Goal: Complete application form: Complete application form

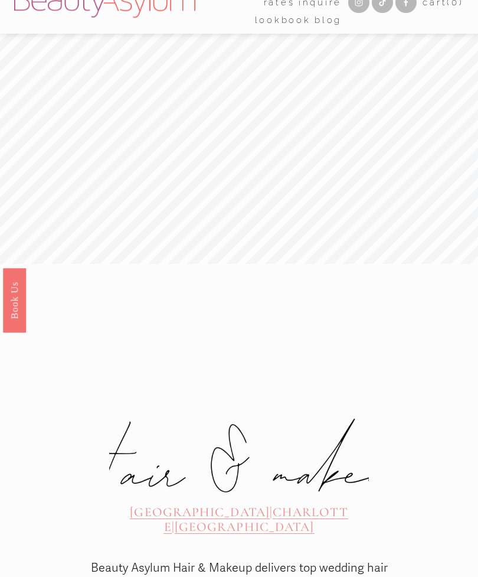
scroll to position [30, 0]
click at [0, 0] on div at bounding box center [0, 0] width 0 height 0
click at [290, 411] on link "Lookbook" at bounding box center [238, 408] width 145 height 29
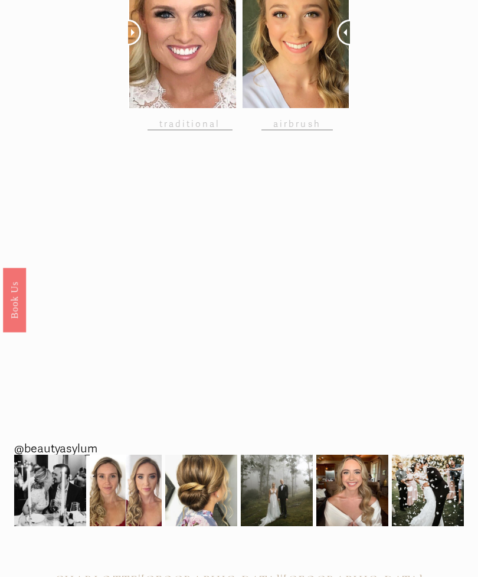
scroll to position [1082, 0]
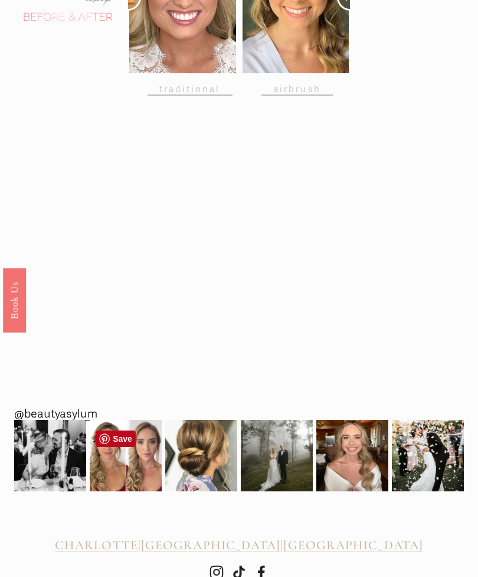
click at [121, 469] on img at bounding box center [126, 456] width 72 height 72
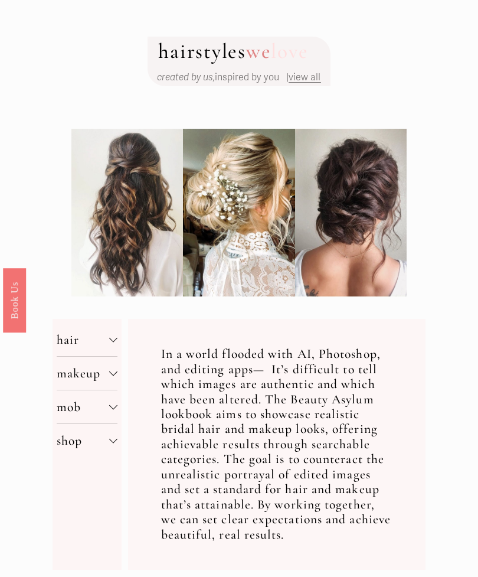
scroll to position [75, 0]
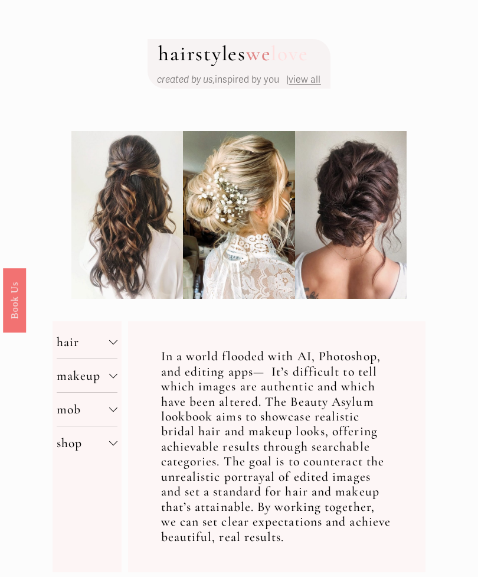
click at [116, 336] on button "hair" at bounding box center [87, 341] width 61 height 33
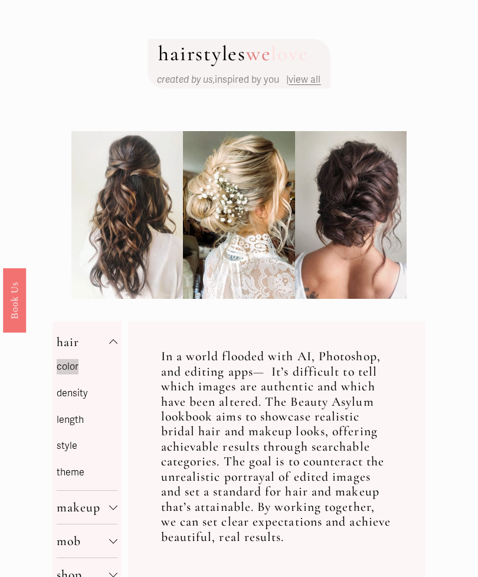
click at [113, 508] on div at bounding box center [113, 506] width 8 height 8
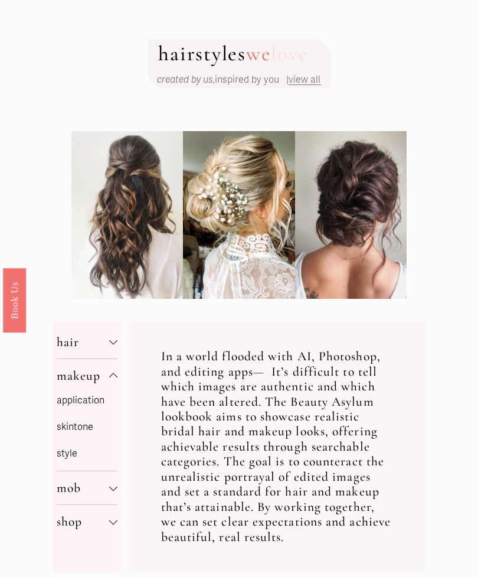
click at [81, 387] on button "makeup" at bounding box center [87, 375] width 61 height 33
click at [103, 372] on span "makeup" at bounding box center [83, 375] width 53 height 15
click at [69, 460] on p "style" at bounding box center [87, 453] width 61 height 17
click at [68, 453] on p "style" at bounding box center [87, 453] width 61 height 17
click at [83, 428] on p "skintone" at bounding box center [87, 426] width 61 height 17
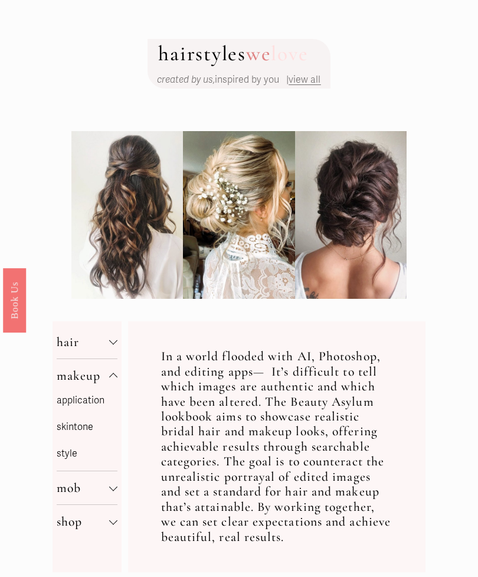
click at [79, 402] on link "application" at bounding box center [81, 400] width 48 height 12
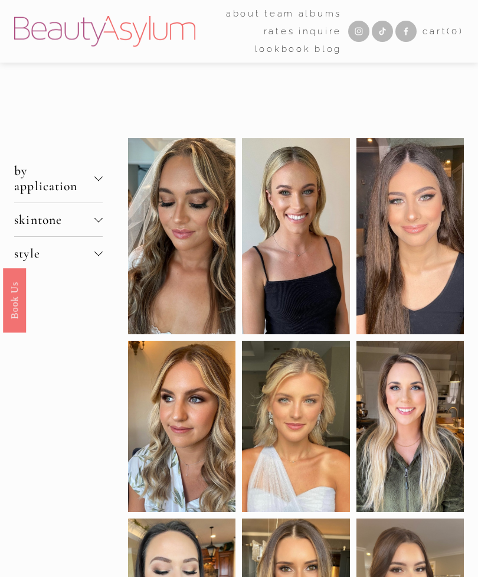
click at [0, 0] on div at bounding box center [0, 0] width 0 height 0
click at [261, 297] on link "Rates" at bounding box center [239, 294] width 77 height 29
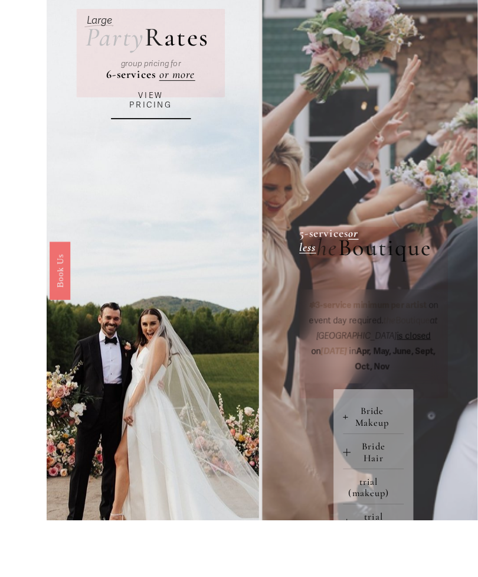
scroll to position [211, 0]
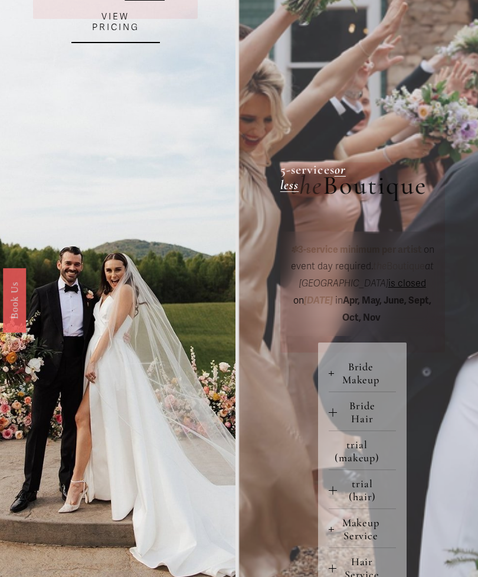
click at [332, 375] on div at bounding box center [331, 373] width 1 height 5
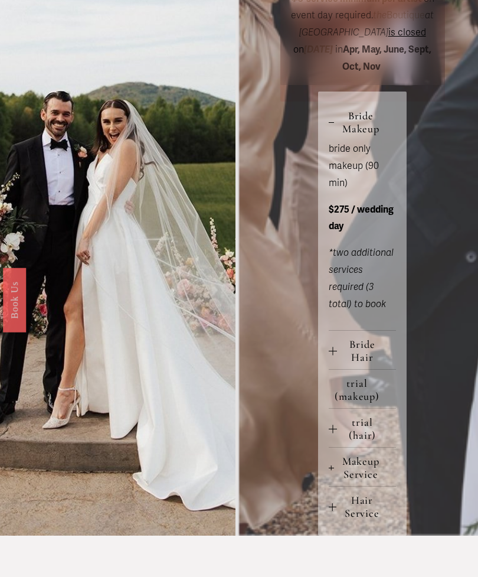
scroll to position [462, 0]
click at [367, 346] on span "Bride Hair" at bounding box center [366, 351] width 59 height 26
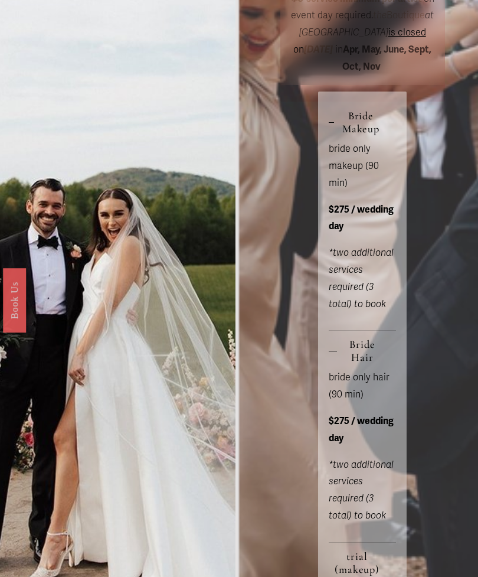
click at [363, 356] on span "Bride Hair" at bounding box center [366, 351] width 59 height 26
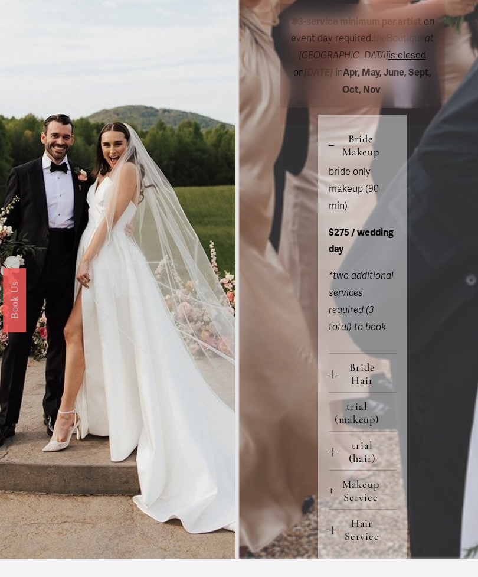
scroll to position [439, 0]
click at [364, 417] on span "trial (makeup)" at bounding box center [361, 413] width 70 height 26
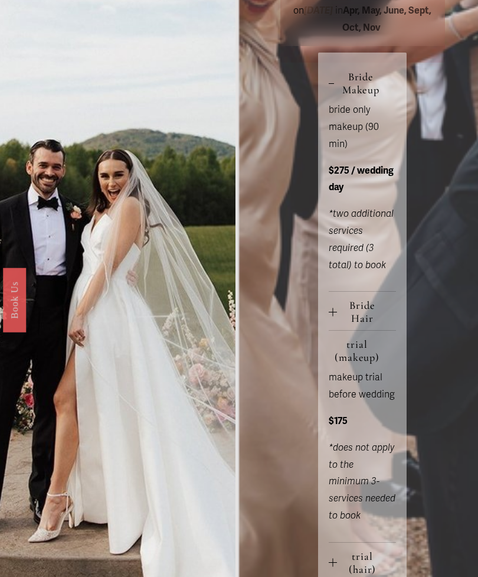
scroll to position [501, 0]
click at [368, 313] on span "Bride Hair" at bounding box center [366, 312] width 59 height 26
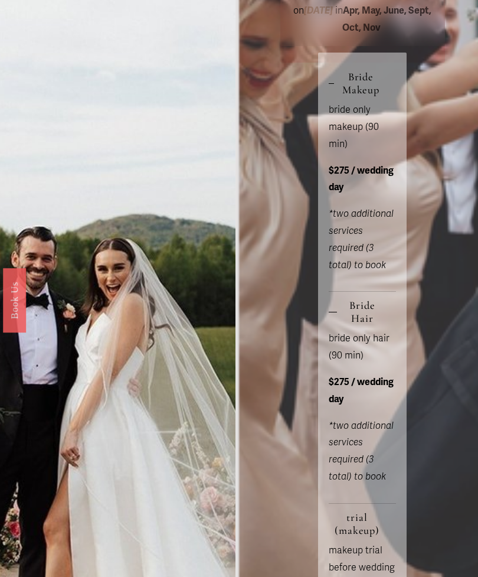
click at [364, 313] on span "Bride Hair" at bounding box center [366, 312] width 59 height 26
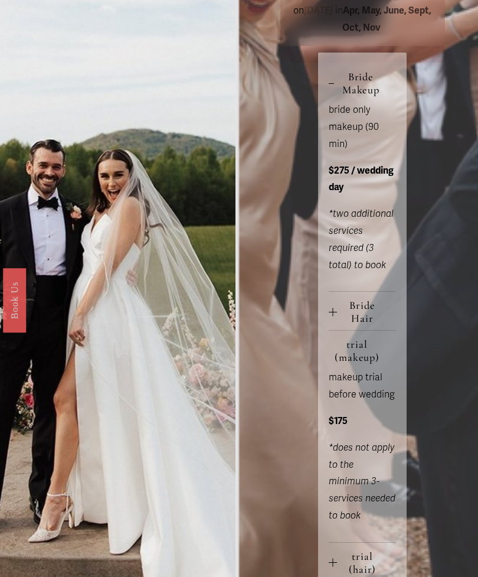
click at [361, 354] on span "trial (makeup)" at bounding box center [361, 351] width 70 height 26
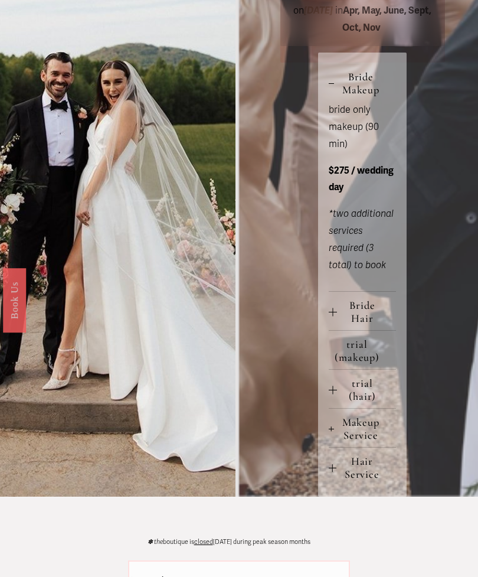
click at [372, 426] on span "Makeup Service" at bounding box center [365, 428] width 63 height 26
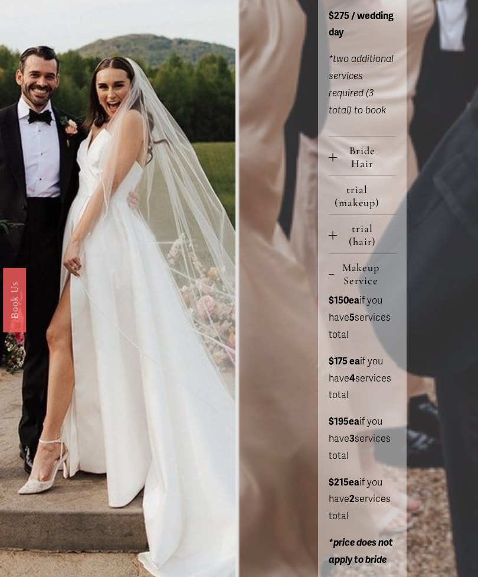
scroll to position [656, 0]
click at [369, 272] on span "Makeup Service" at bounding box center [365, 274] width 63 height 26
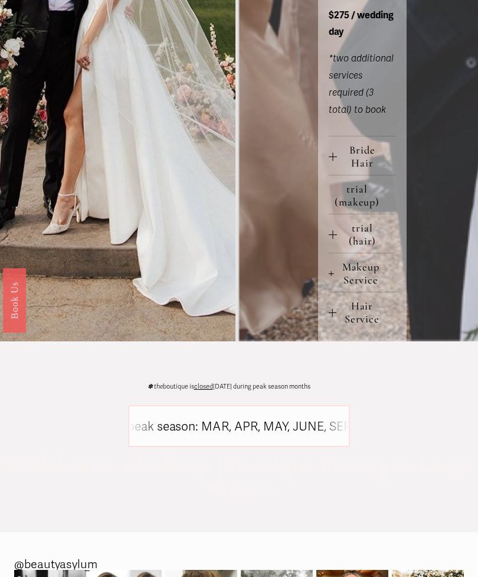
click at [368, 278] on span "Makeup Service" at bounding box center [365, 273] width 63 height 26
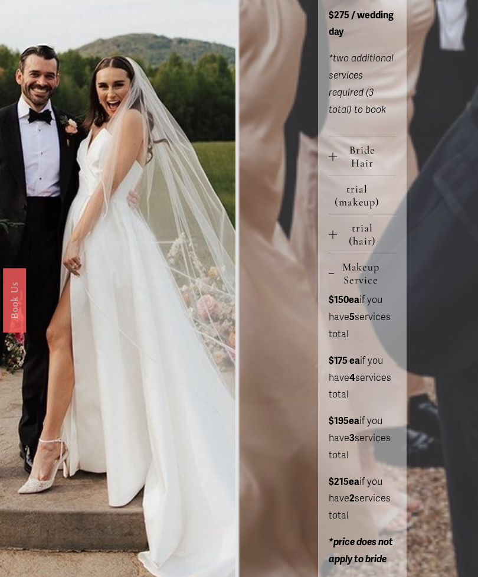
click at [368, 286] on span "Makeup Service" at bounding box center [365, 273] width 63 height 26
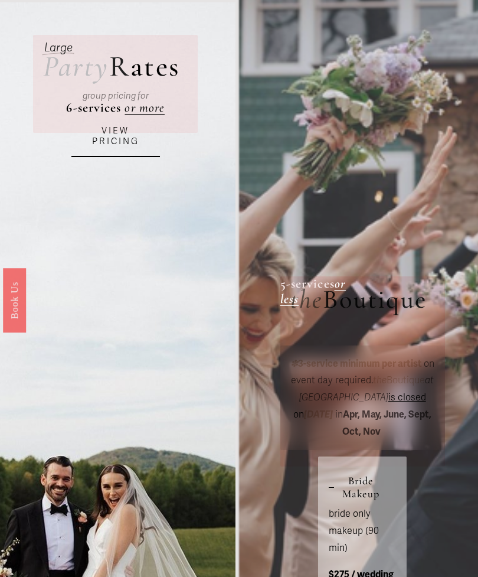
scroll to position [96, 0]
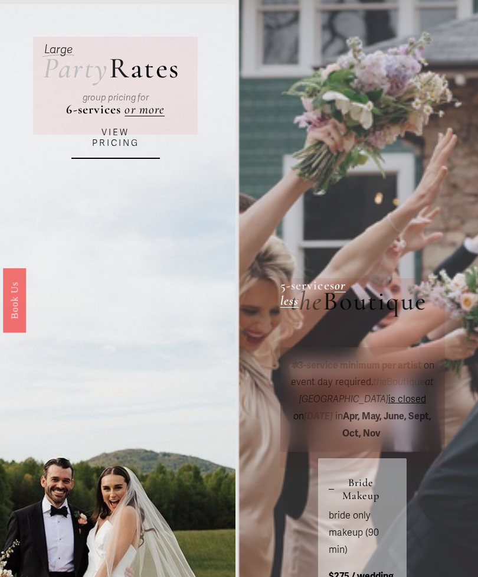
click at [398, 303] on span "Boutique" at bounding box center [375, 301] width 104 height 32
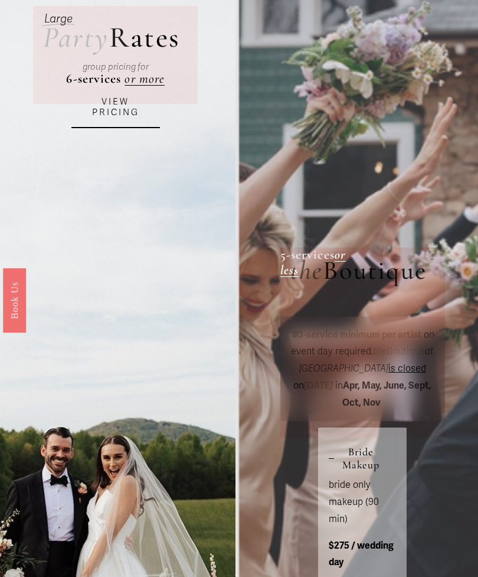
scroll to position [99, 0]
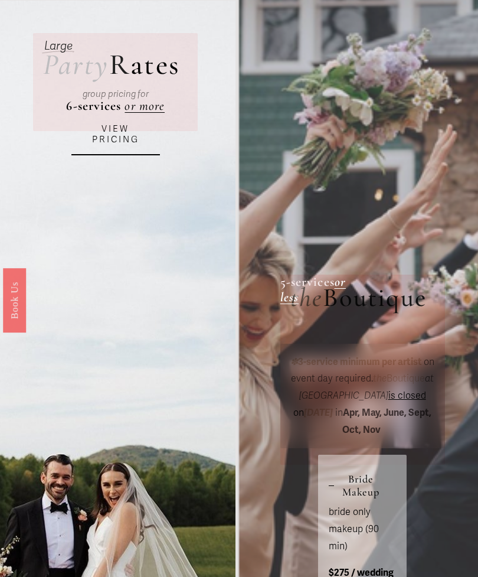
click at [103, 147] on link "VIEW PRICING" at bounding box center [115, 134] width 89 height 41
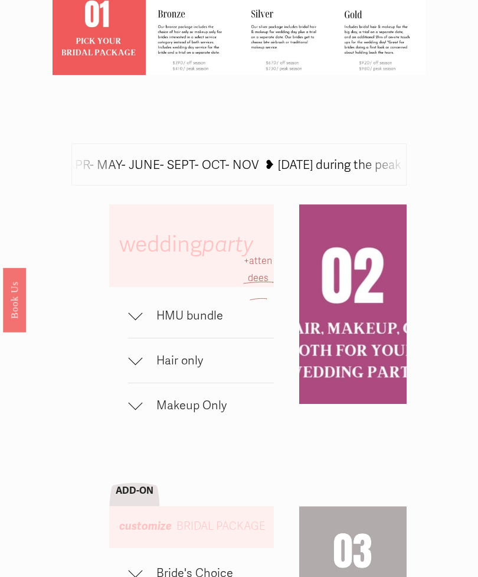
scroll to position [399, 0]
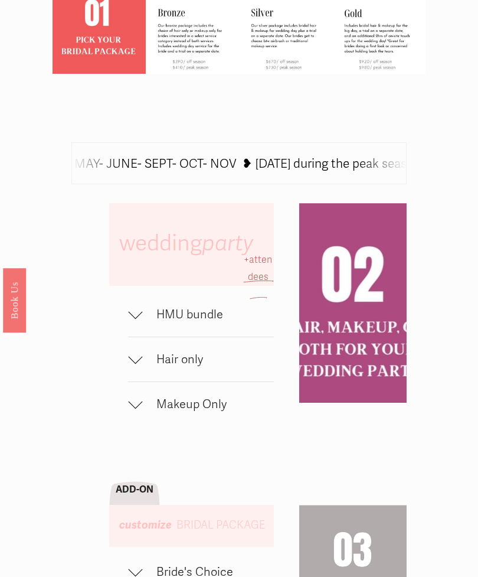
click at [138, 319] on div at bounding box center [135, 312] width 14 height 14
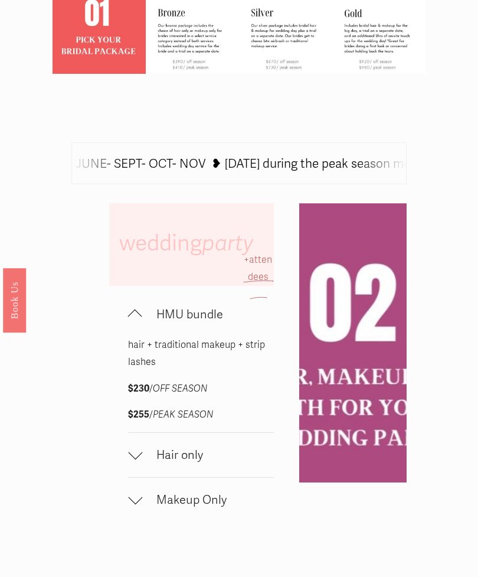
click at [137, 336] on button "HMU bundle" at bounding box center [200, 314] width 145 height 44
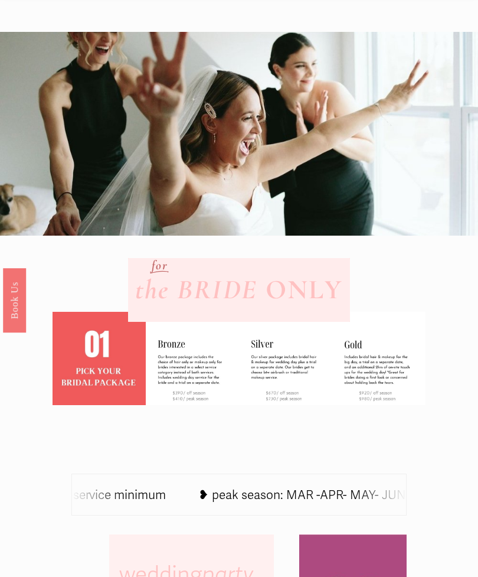
scroll to position [0, 0]
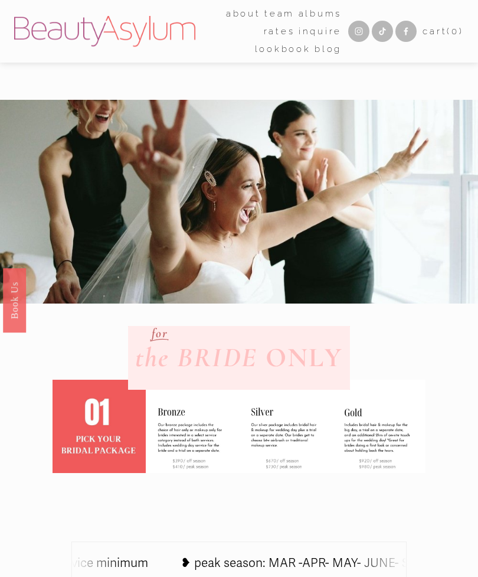
click at [0, 0] on div at bounding box center [0, 0] width 0 height 0
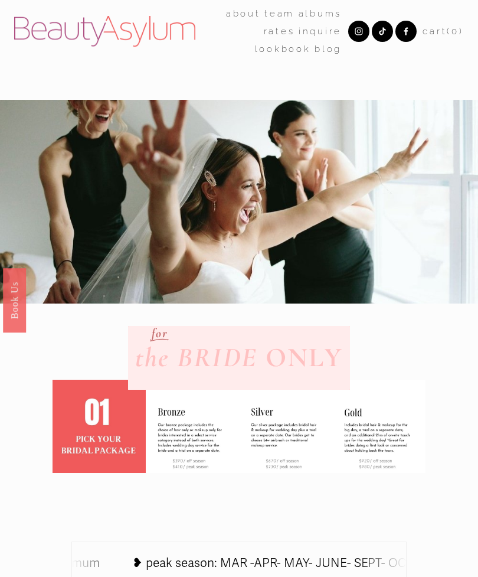
click at [279, 358] on link "Inquire" at bounding box center [239, 351] width 108 height 29
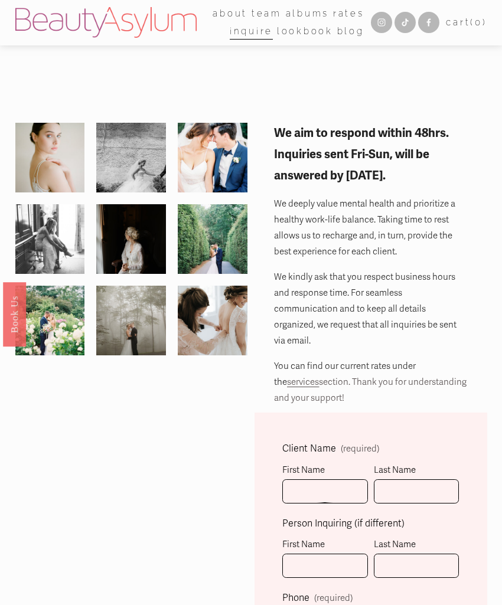
click at [0, 0] on div at bounding box center [0, 0] width 0 height 0
click at [280, 252] on link "albums" at bounding box center [251, 249] width 118 height 30
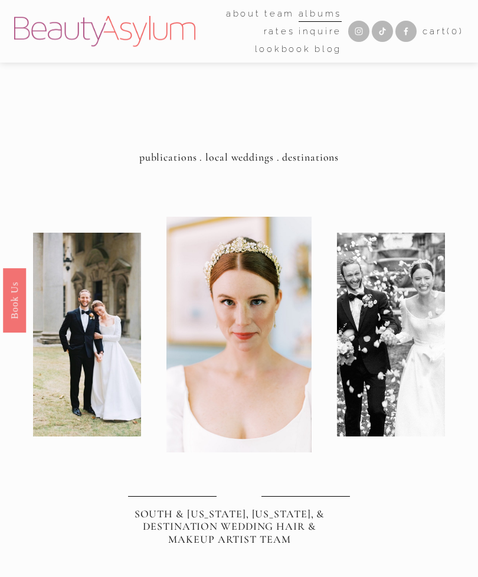
click at [0, 0] on div at bounding box center [0, 0] width 0 height 0
click at [269, 365] on link "Inquire" at bounding box center [239, 351] width 108 height 29
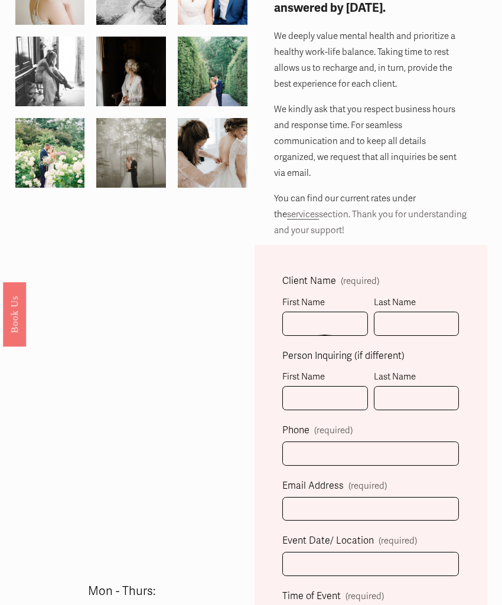
scroll to position [163, 0]
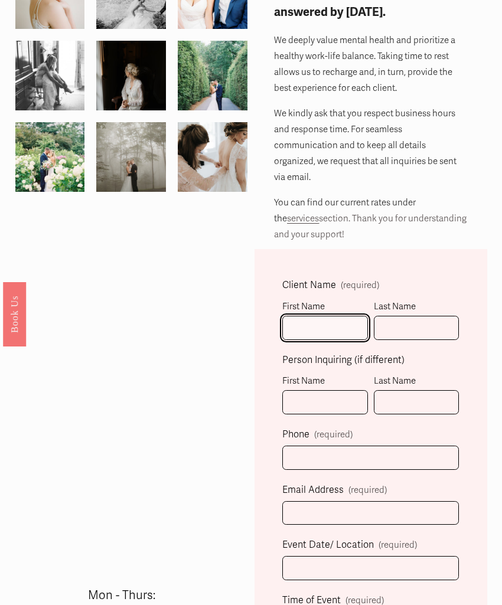
click at [350, 316] on input "First Name" at bounding box center [325, 328] width 86 height 24
type input "[PERSON_NAME]"
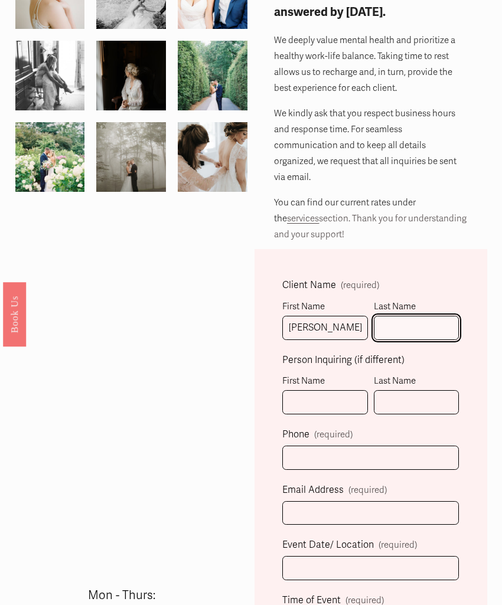
click at [394, 320] on input "Last Name" at bounding box center [417, 328] width 86 height 24
type input "[PERSON_NAME]"
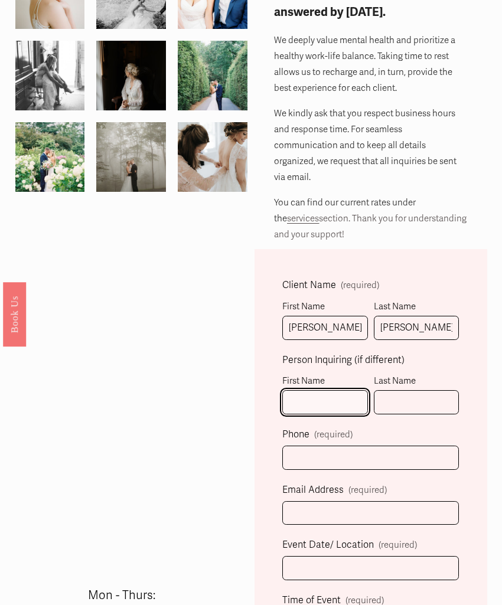
click at [334, 390] on input "First Name" at bounding box center [325, 402] width 86 height 24
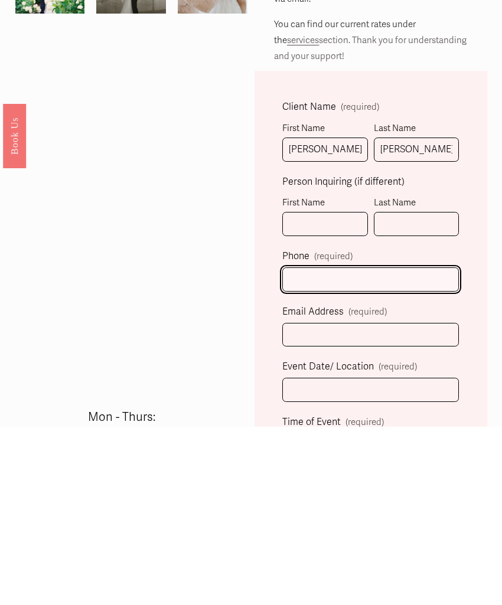
click at [376, 446] on input "text" at bounding box center [370, 458] width 176 height 24
type input "[PHONE_NUMBER]"
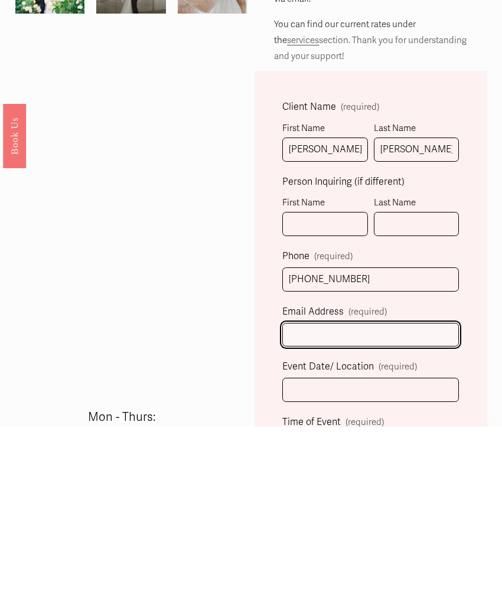
click at [349, 501] on input "Email Address (required)" at bounding box center [370, 513] width 176 height 24
type input "jnicoleparisi@gmail.com"
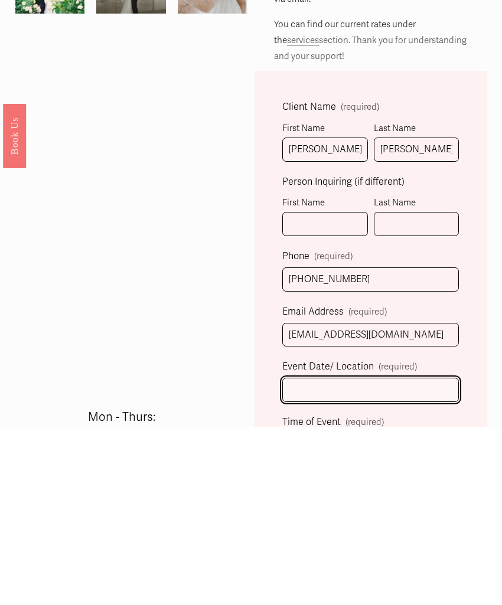
click at [379, 556] on input "Event Date/ Location (required)" at bounding box center [370, 568] width 176 height 24
type input "5"
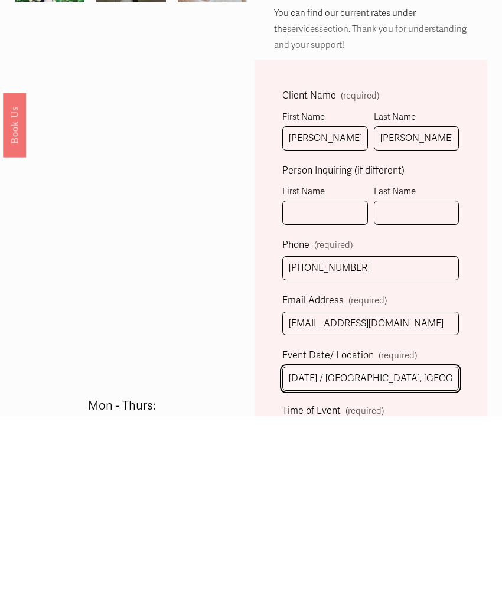
type input "May 2, 2026 / Pleasant Grove Farm, CLT NC"
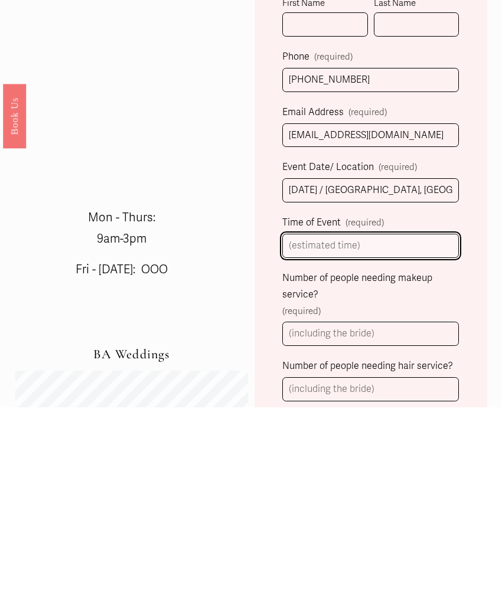
type input "5"
type input "4"
type input "5PM wedding start"
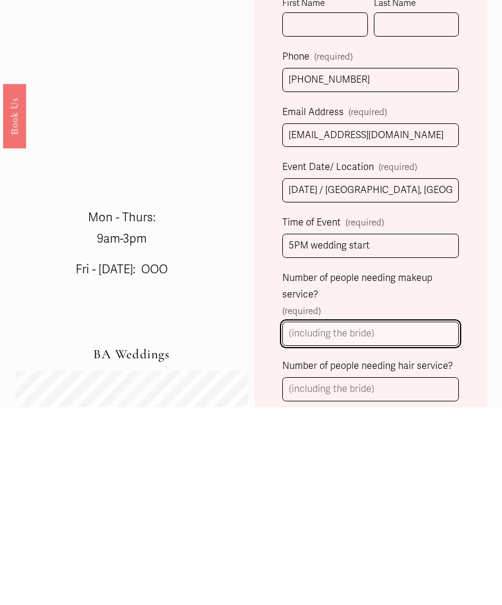
click at [379, 520] on input "Number of people needing makeup service? (required)" at bounding box center [370, 532] width 176 height 24
click at [397, 520] on input "Number of people needing makeup service? (required)" at bounding box center [370, 532] width 176 height 24
type input "4"
type input "5"
type input "-"
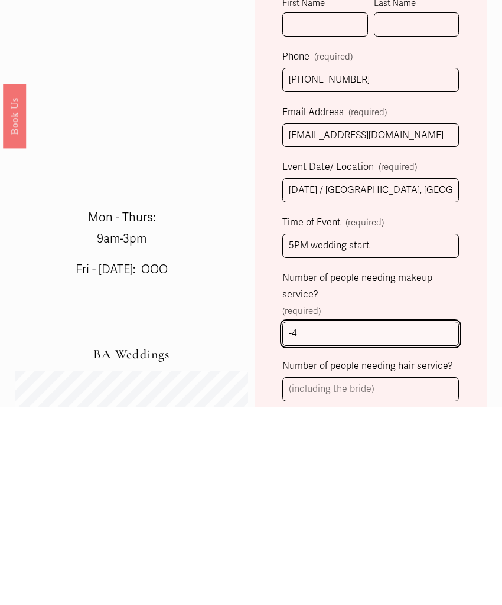
type input "-"
type input "4"
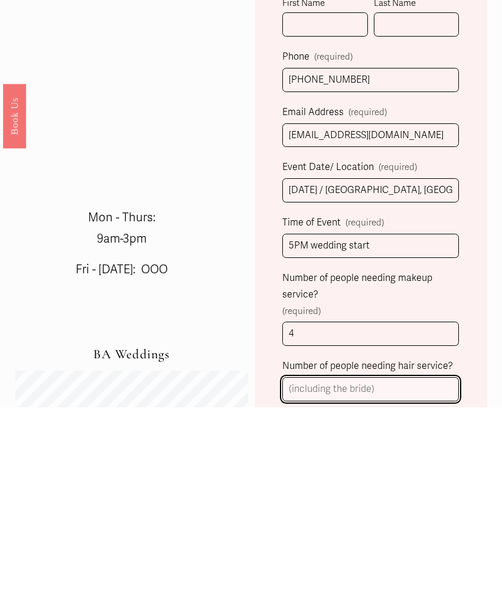
click at [401, 575] on input "Number of people needing hair service?" at bounding box center [370, 587] width 176 height 24
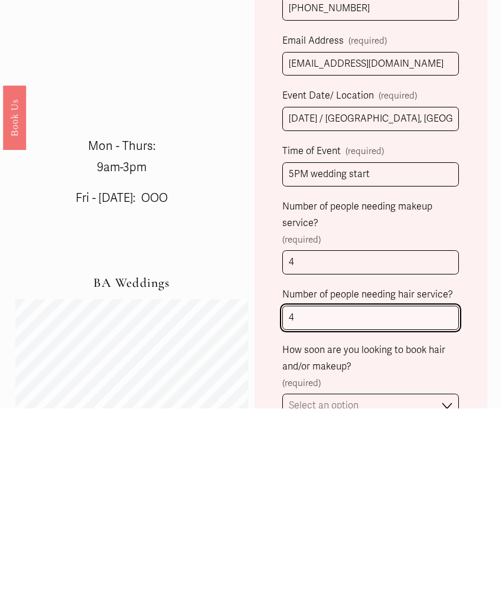
type input "4"
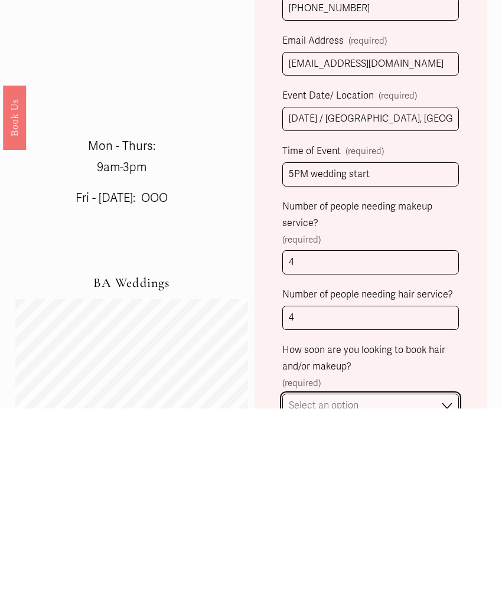
click at [410, 590] on select "Select an option Immediately 1-2 weeks I'm looking for information & not ready …" at bounding box center [370, 602] width 176 height 24
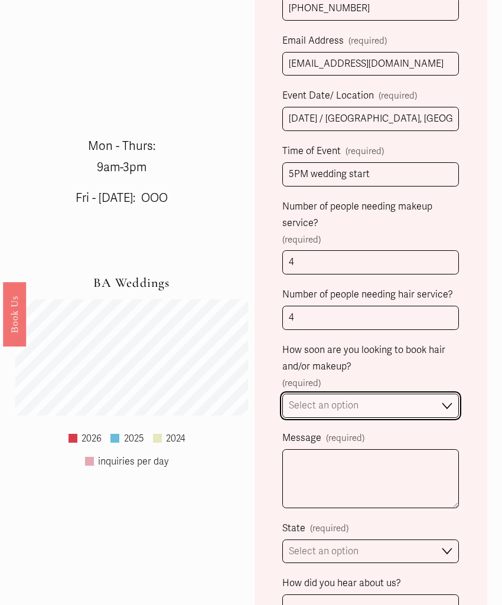
select select "1-2 weeks"
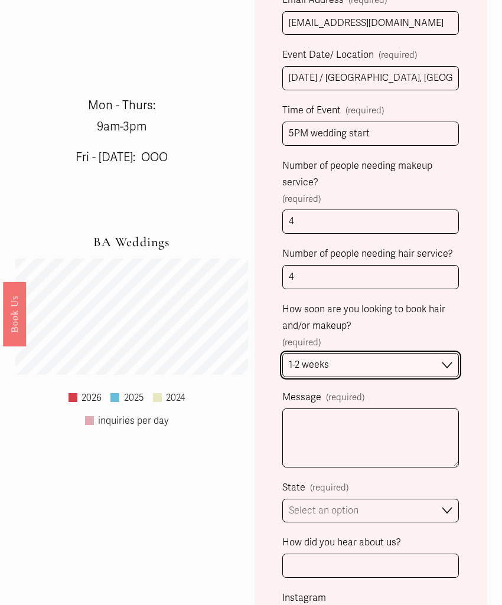
scroll to position [696, 0]
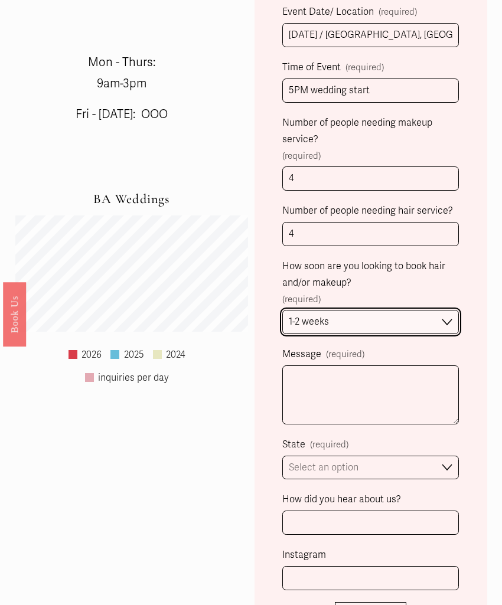
click at [435, 310] on select "Immediately 1-2 weeks I'm looking for information & not ready to book just yet" at bounding box center [370, 322] width 176 height 24
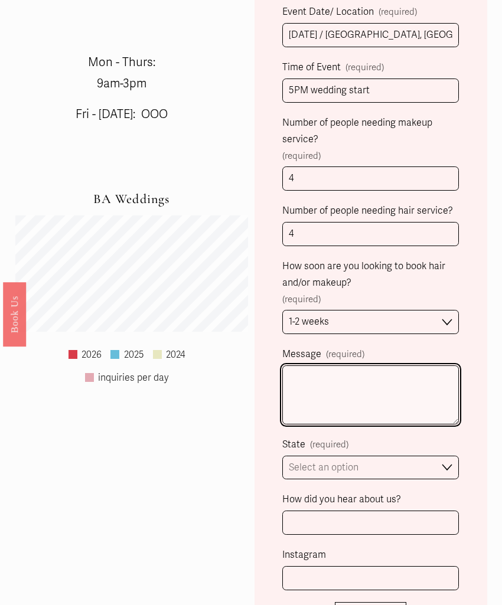
click at [397, 365] on textarea "Message (required)" at bounding box center [370, 394] width 176 height 59
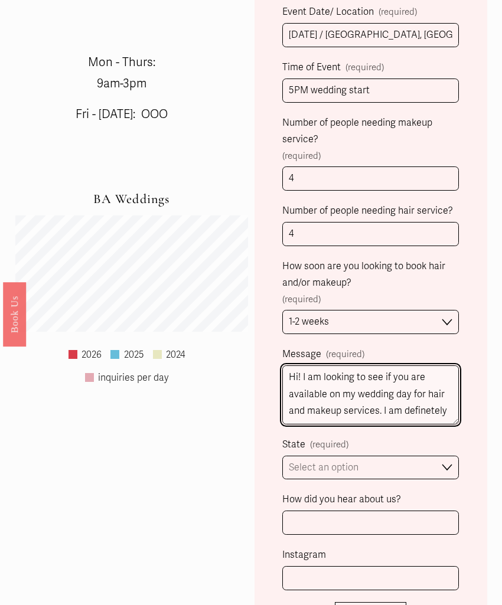
scroll to position [9, 0]
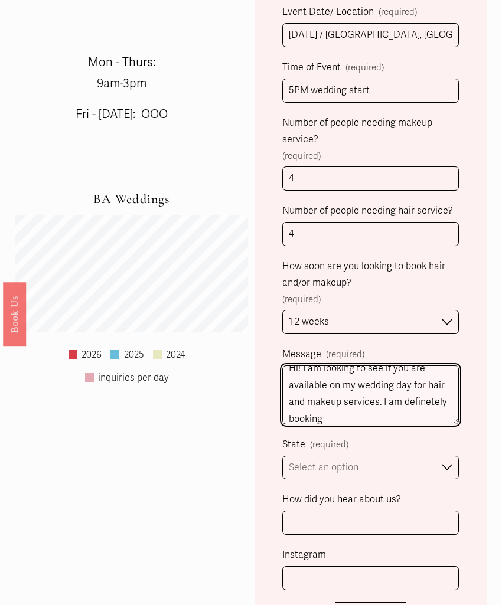
click at [429, 377] on textarea "Hi! I am looking to see if you are available on my wedding day for hair and mak…" at bounding box center [370, 394] width 176 height 59
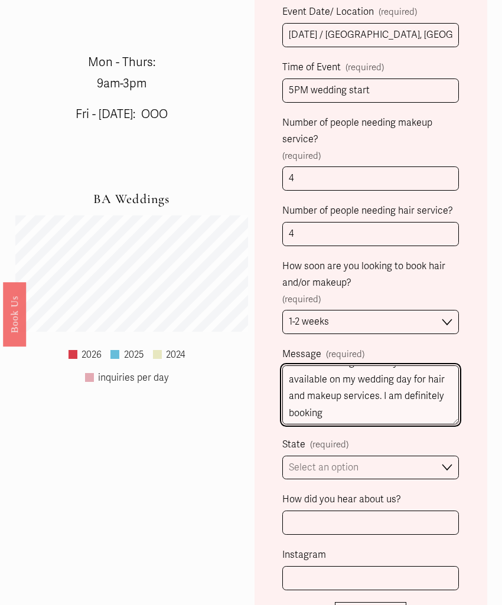
scroll to position [14, 0]
click at [359, 390] on textarea "Hi! I am looking to see if you are available on my wedding day for hair and mak…" at bounding box center [370, 394] width 176 height 59
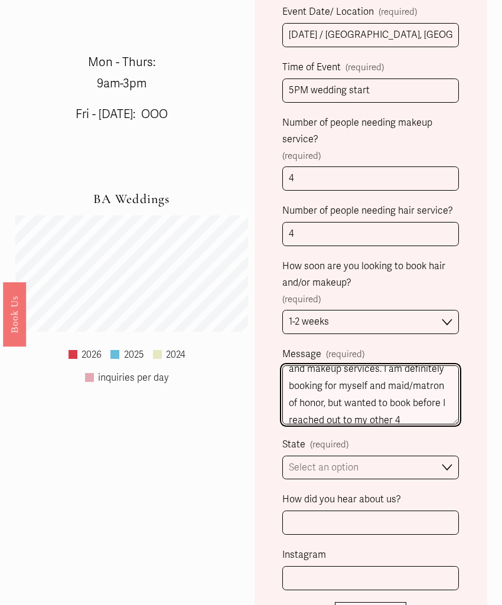
scroll to position [58, 0]
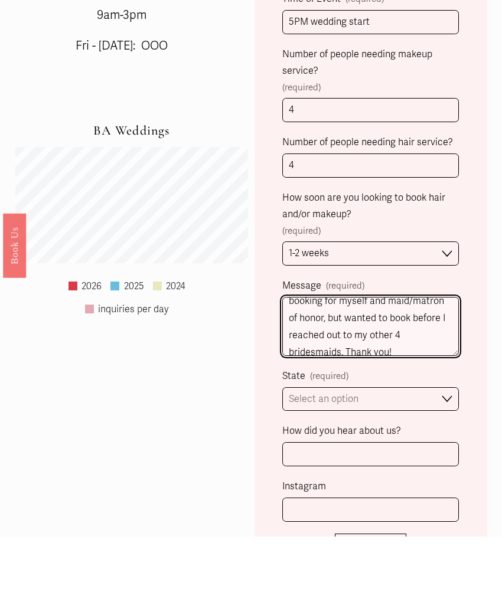
type textarea "Hi! I am looking to see if you are available on my wedding day for hair and mak…"
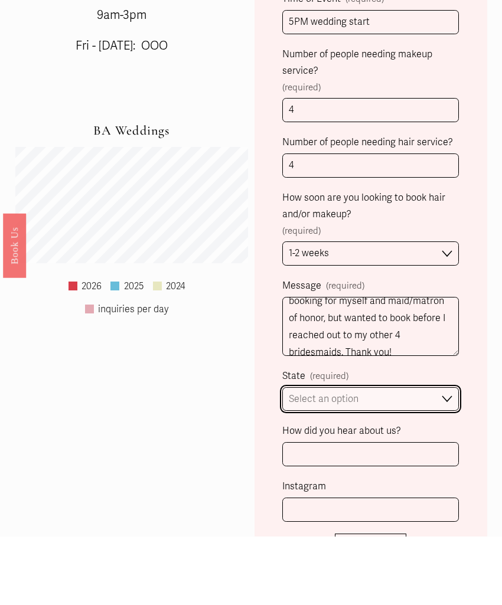
click at [442, 456] on select "Select an option Please Select One Atlanta, GA Charlotte, NC Charleston, SC Des…" at bounding box center [370, 468] width 176 height 24
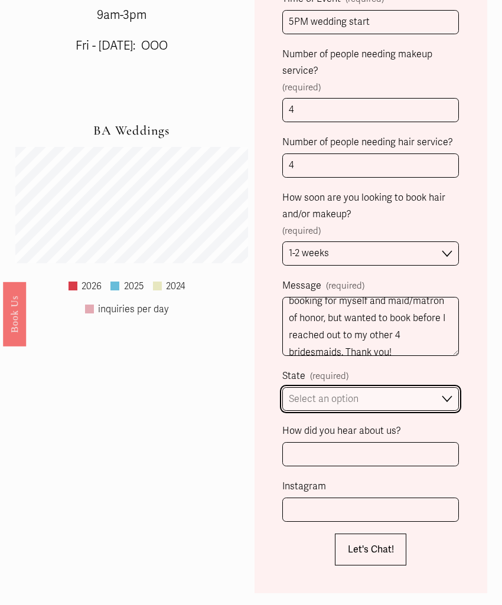
select select "Charlotte, NC"
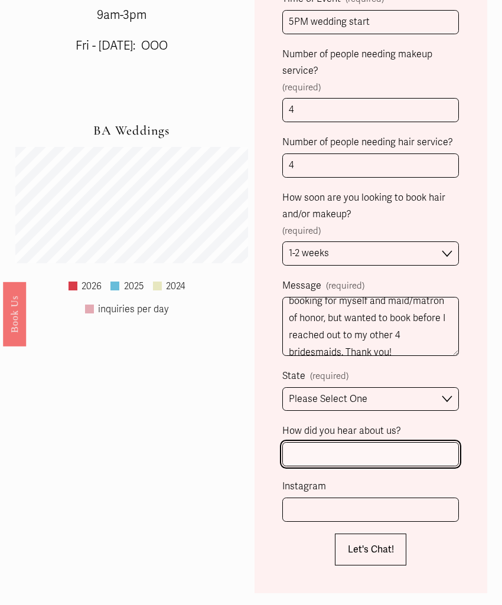
click at [403, 442] on input "How did you hear about us?" at bounding box center [370, 454] width 176 height 24
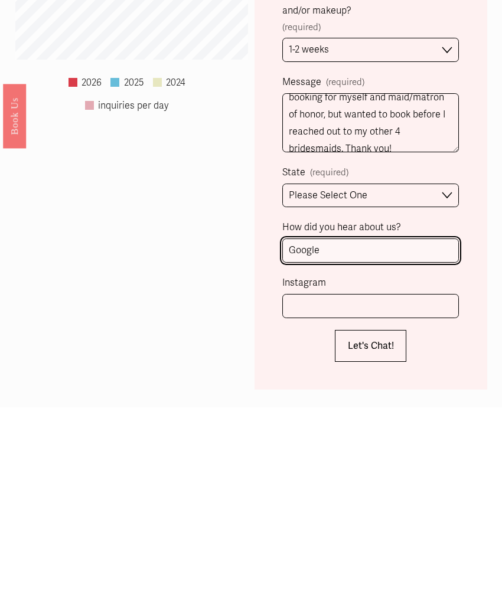
type input "Google"
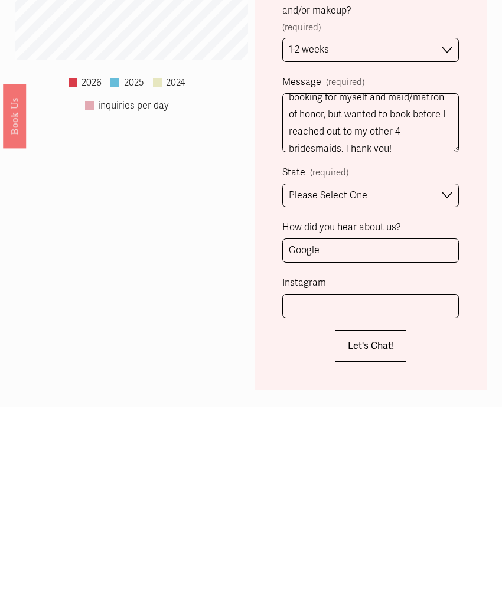
click at [369, 473] on label "Instagram" at bounding box center [370, 482] width 176 height 19
click at [369, 492] on input "Instagram" at bounding box center [370, 504] width 176 height 24
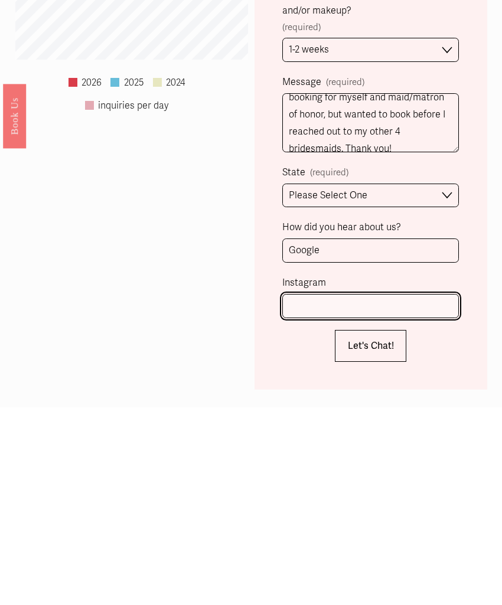
type input "J"
type input "jnicoleparisi"
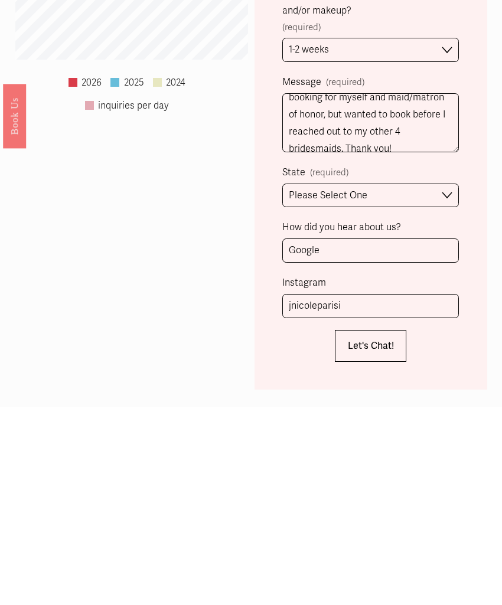
click at [388, 528] on button "Let's Chat! Let's Chat!" at bounding box center [371, 544] width 72 height 32
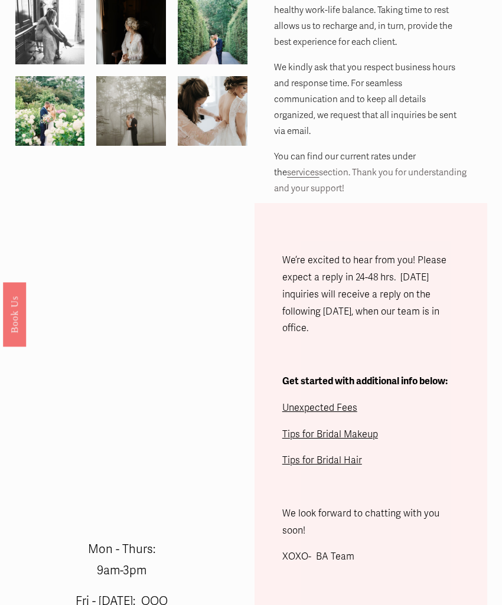
scroll to position [209, 0]
click at [337, 402] on span "Unexpected Fees" at bounding box center [319, 408] width 75 height 12
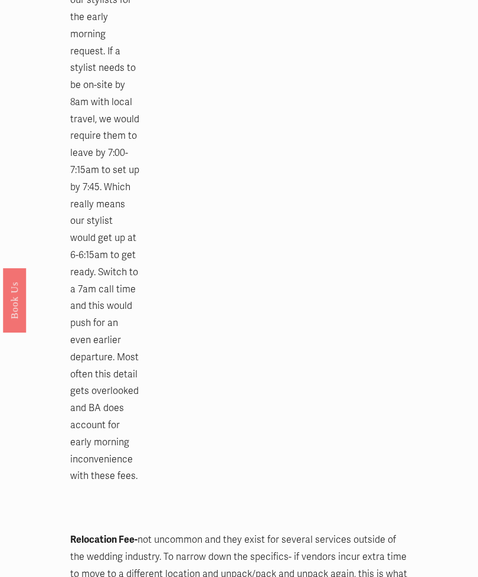
scroll to position [2200, 0]
